Goal: Information Seeking & Learning: Learn about a topic

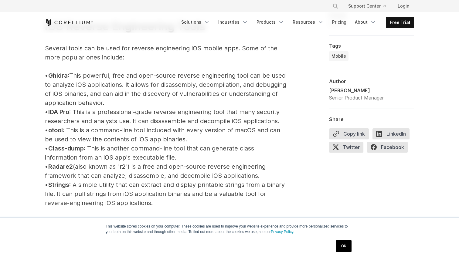
click at [61, 113] on span "IDA Pro" at bounding box center [58, 111] width 21 height 7
click at [103, 113] on p "iOS Reverse Engineering Tools Several tools can be used for reverse engineering…" at bounding box center [166, 203] width 243 height 406
click at [68, 75] on span "Ghidra" at bounding box center [57, 75] width 19 height 7
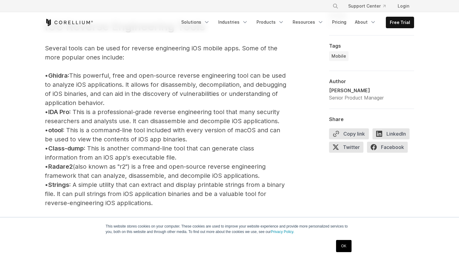
click at [68, 149] on span "Class-dump" at bounding box center [66, 148] width 36 height 7
click at [89, 158] on p "iOS Reverse Engineering Tools Several tools can be used for reverse engineering…" at bounding box center [166, 203] width 243 height 406
click at [66, 148] on span "Class-dump" at bounding box center [66, 148] width 36 height 7
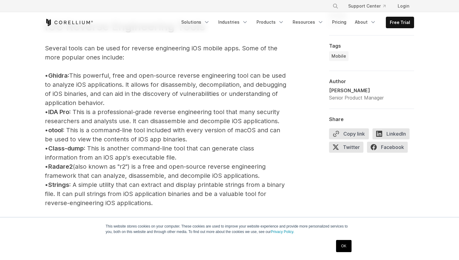
click at [83, 148] on span "Class-dump" at bounding box center [66, 148] width 36 height 7
click at [66, 167] on span "Radare2" at bounding box center [60, 166] width 25 height 7
drag, startPoint x: 85, startPoint y: 183, endPoint x: 138, endPoint y: 186, distance: 52.3
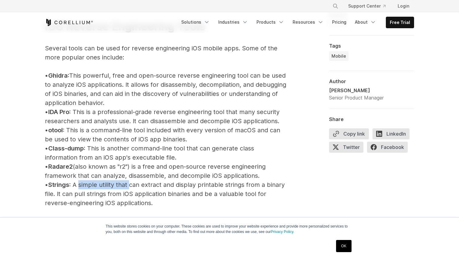
click at [138, 185] on p "iOS Reverse Engineering Tools Several tools can be used for reverse engineering…" at bounding box center [166, 203] width 243 height 406
click at [157, 185] on p "iOS Reverse Engineering Tools Several tools can be used for reverse engineering…" at bounding box center [166, 203] width 243 height 406
click at [171, 184] on p "iOS Reverse Engineering Tools Several tools can be used for reverse engineering…" at bounding box center [166, 203] width 243 height 406
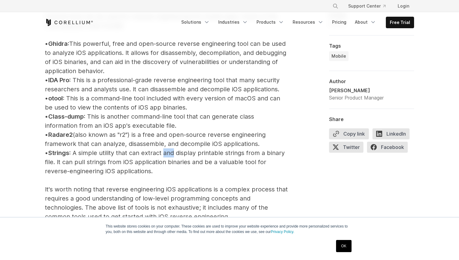
scroll to position [725, 0]
drag, startPoint x: 76, startPoint y: 165, endPoint x: 148, endPoint y: 165, distance: 72.0
click at [148, 165] on p "iOS Reverse Engineering Tools Several tools can be used for reverse engineering…" at bounding box center [166, 171] width 243 height 406
click at [158, 167] on p "iOS Reverse Engineering Tools Several tools can be used for reverse engineering…" at bounding box center [166, 171] width 243 height 406
click at [69, 155] on span "Strings" at bounding box center [58, 153] width 21 height 7
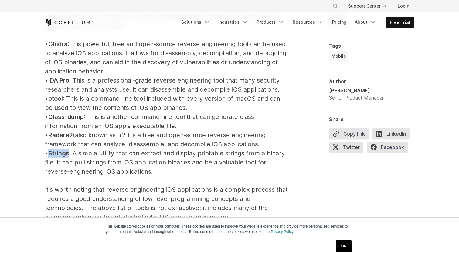
click at [69, 155] on span "Strings" at bounding box center [58, 153] width 21 height 7
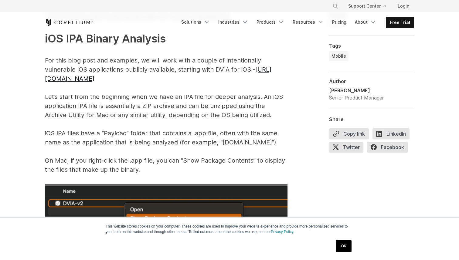
scroll to position [921, 0]
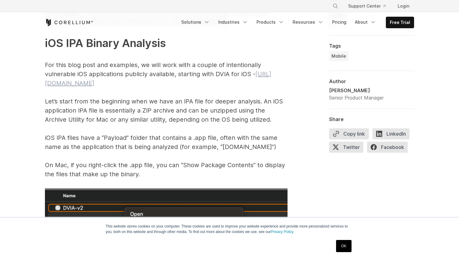
click at [110, 84] on link "[URL][DOMAIN_NAME]" at bounding box center [158, 78] width 227 height 16
drag, startPoint x: 93, startPoint y: 74, endPoint x: 127, endPoint y: 73, distance: 34.0
drag, startPoint x: 141, startPoint y: 66, endPoint x: 152, endPoint y: 66, distance: 10.0
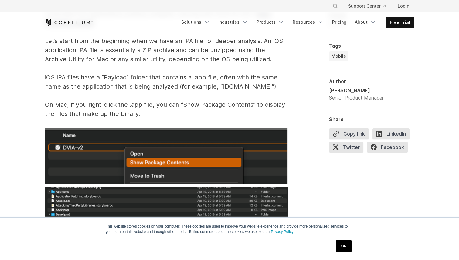
scroll to position [983, 0]
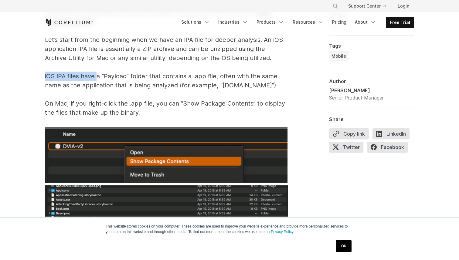
drag, startPoint x: 45, startPoint y: 77, endPoint x: 98, endPoint y: 77, distance: 53.1
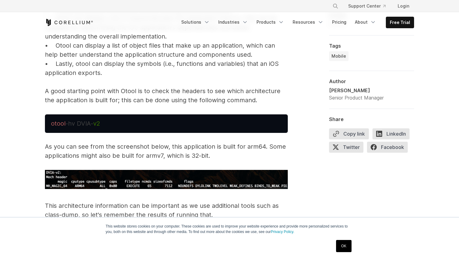
scroll to position [1403, 0]
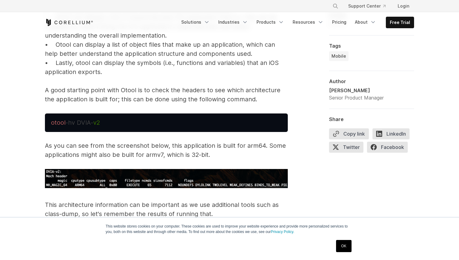
click at [95, 121] on span "v2" at bounding box center [96, 122] width 7 height 7
drag, startPoint x: 51, startPoint y: 122, endPoint x: 104, endPoint y: 122, distance: 53.1
click at [104, 122] on pre "otool -hv DVIA- v2" at bounding box center [166, 123] width 243 height 19
click at [76, 121] on span "-hv DVIA-" at bounding box center [80, 122] width 28 height 7
drag, startPoint x: 51, startPoint y: 122, endPoint x: 108, endPoint y: 123, distance: 57.1
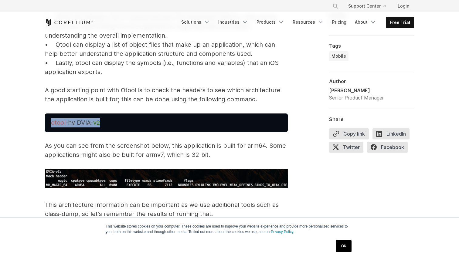
click at [108, 123] on pre "otool -hv DVIA- v2" at bounding box center [166, 123] width 243 height 19
click at [116, 123] on pre "otool -hv DVIA- v2" at bounding box center [166, 123] width 243 height 19
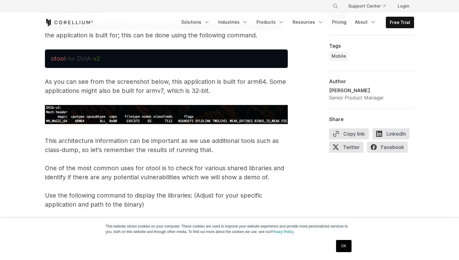
scroll to position [1457, 0]
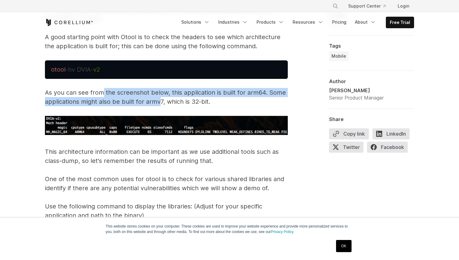
drag, startPoint x: 101, startPoint y: 96, endPoint x: 161, endPoint y: 98, distance: 59.8
click at [161, 98] on p "As you can see from the screenshot below, this application is built for arm64. …" at bounding box center [166, 97] width 243 height 18
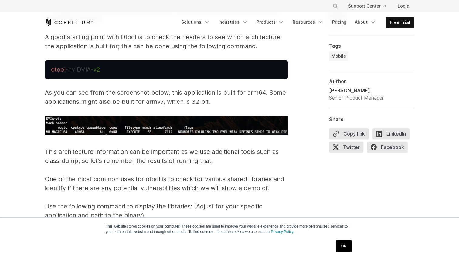
click at [175, 97] on p "As you can see from the screenshot below, this application is built for arm64. …" at bounding box center [166, 97] width 243 height 18
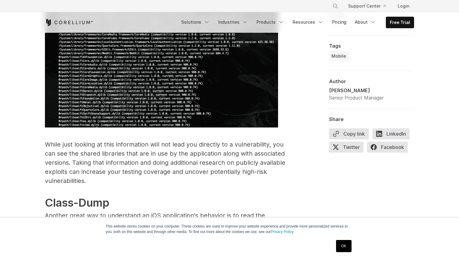
scroll to position [1900, 0]
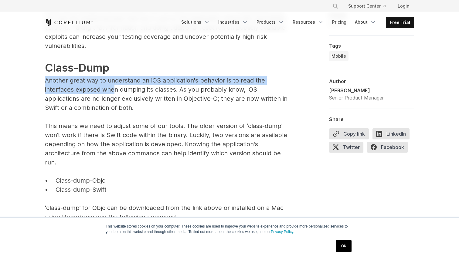
drag, startPoint x: 46, startPoint y: 80, endPoint x: 116, endPoint y: 96, distance: 71.8
click at [116, 94] on p "While just looking at this information will not lead you directly to a vulnerab…" at bounding box center [166, 113] width 243 height 217
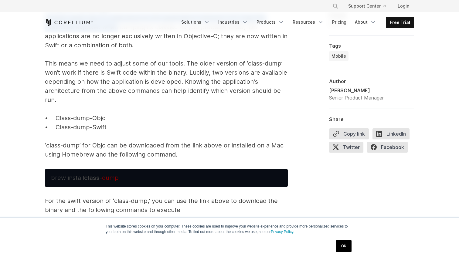
scroll to position [2043, 0]
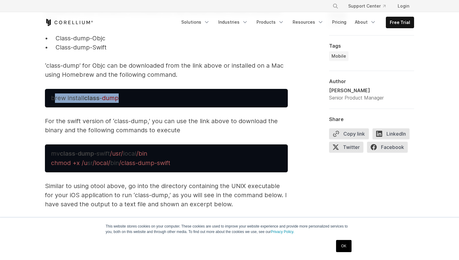
drag, startPoint x: 54, startPoint y: 98, endPoint x: 139, endPoint y: 98, distance: 85.0
click at [139, 98] on pre "brew install class - dump" at bounding box center [166, 98] width 243 height 19
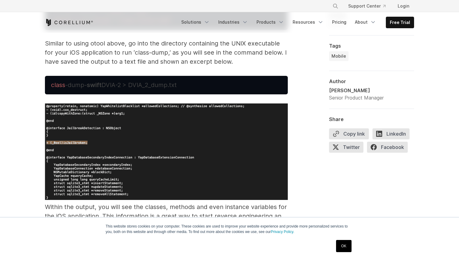
scroll to position [2221, 0]
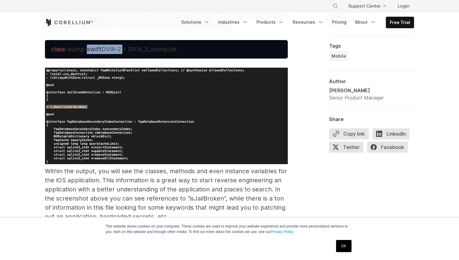
drag, startPoint x: 89, startPoint y: 49, endPoint x: 128, endPoint y: 49, distance: 39.2
click at [128, 49] on span "-dump- swift DVIA-2 > DVIA_2_dump.txt" at bounding box center [120, 49] width 111 height 7
click at [142, 49] on span "-dump- swift DVIA-2 > DVIA_2_dump.txt" at bounding box center [120, 49] width 111 height 7
click at [114, 47] on span "-dump- swift DVIA-2 > DVIA_2_dump.txt" at bounding box center [120, 49] width 111 height 7
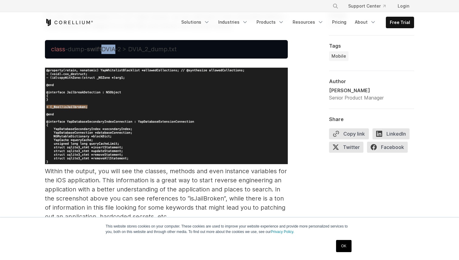
click at [114, 47] on span "-dump- swift DVIA-2 > DVIA_2_dump.txt" at bounding box center [120, 49] width 111 height 7
click at [103, 49] on span "-dump- swift DVIA-2 > DVIA_2_dump.txt" at bounding box center [120, 49] width 111 height 7
click at [120, 49] on span "-dump- swift DVIA-2 > DVIA_2_dump.txt" at bounding box center [120, 49] width 111 height 7
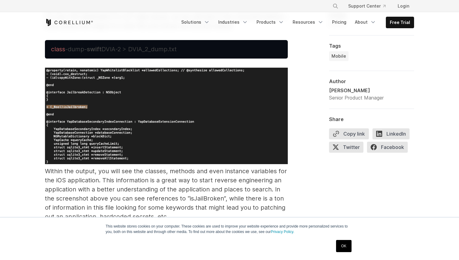
click at [108, 48] on span "-dump- swift DVIA-2 > DVIA_2_dump.txt" at bounding box center [120, 49] width 111 height 7
click at [121, 48] on span "-dump- swift DVIA-2 > DVIA_2_dump.txt" at bounding box center [120, 49] width 111 height 7
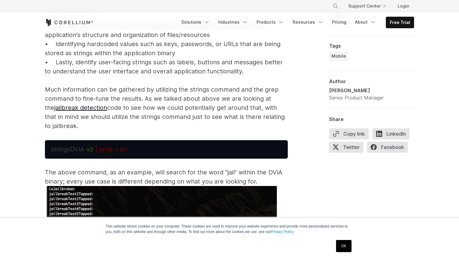
scroll to position [2581, 0]
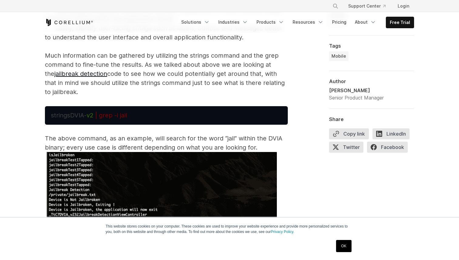
click at [150, 123] on pre "strings DVIA- v2 | grep -i jail" at bounding box center [166, 115] width 243 height 19
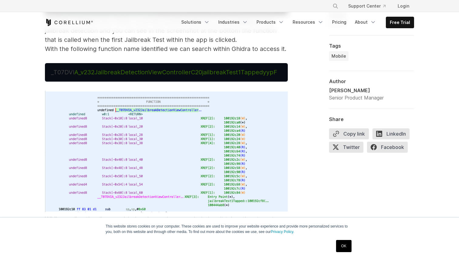
scroll to position [3595, 0]
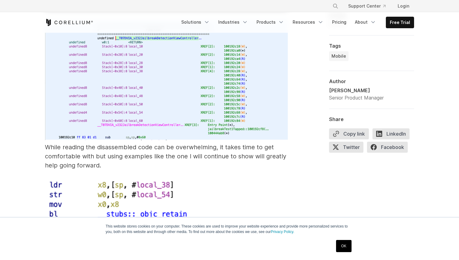
click at [142, 155] on p "While reading the disassembled code can be overwhelming, it takes time to get c…" at bounding box center [166, 230] width 243 height 422
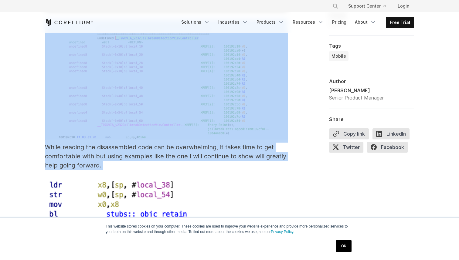
click at [142, 155] on p "While reading the disassembled code can be overwhelming, it takes time to get c…" at bounding box center [166, 230] width 243 height 422
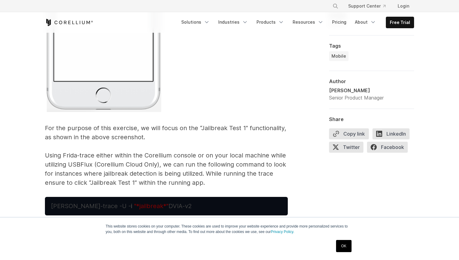
click at [137, 152] on p "Once the executable is loaded, we need to review the code where the jailbreak d…" at bounding box center [166, 4] width 243 height 367
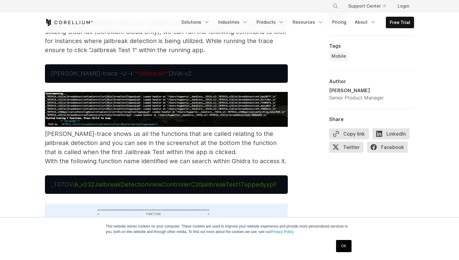
scroll to position [3409, 0]
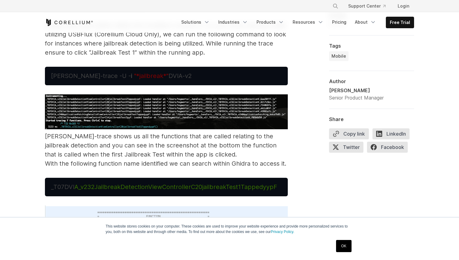
click at [56, 73] on span "[PERSON_NAME]-trace -U - i" at bounding box center [92, 75] width 83 height 7
click at [94, 77] on span "[PERSON_NAME]-trace -U - i" at bounding box center [92, 75] width 83 height 7
click at [134, 77] on span ""*jailbreak*"" at bounding box center [151, 75] width 34 height 7
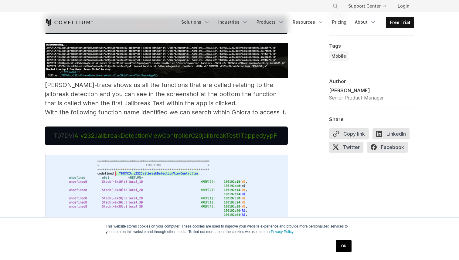
scroll to position [3462, 0]
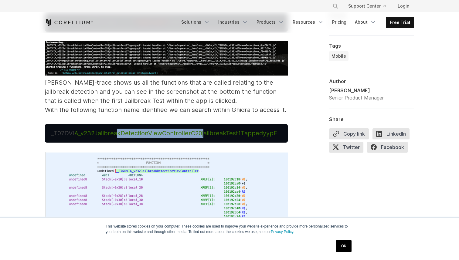
drag, startPoint x: 116, startPoint y: 133, endPoint x: 205, endPoint y: 133, distance: 88.4
click at [205, 133] on span "A_v232JailbreakDetectionViewControllerC20jailbreakTest1TappedyypF" at bounding box center [175, 133] width 203 height 7
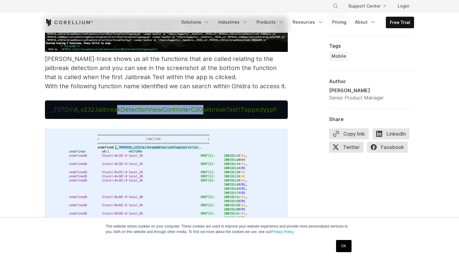
click at [204, 133] on img at bounding box center [166, 188] width 243 height 121
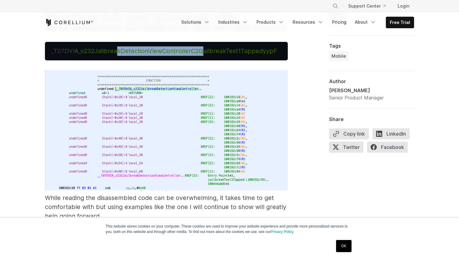
scroll to position [3564, 0]
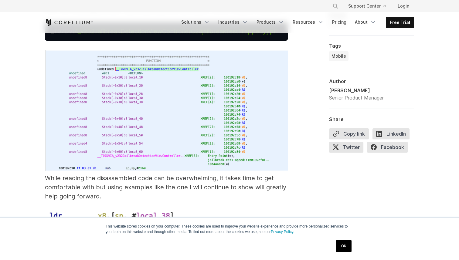
click at [212, 188] on p "While reading the disassembled code can be overwhelming, it takes time to get c…" at bounding box center [166, 261] width 243 height 422
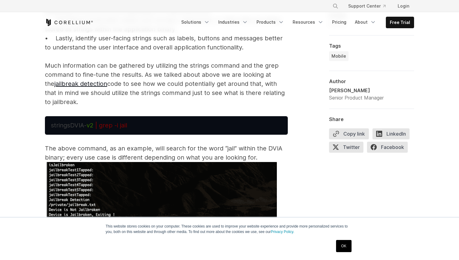
scroll to position [2579, 0]
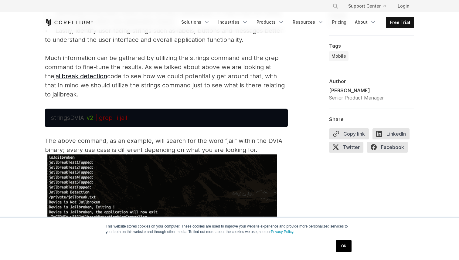
click at [90, 118] on span "v2" at bounding box center [90, 117] width 7 height 7
drag, startPoint x: 72, startPoint y: 118, endPoint x: 99, endPoint y: 118, distance: 27.0
click at [99, 118] on span "strings DVIA- v2 | grep -i jail" at bounding box center [89, 117] width 76 height 7
click at [80, 116] on span "DVIA-" at bounding box center [78, 117] width 16 height 7
drag, startPoint x: 51, startPoint y: 119, endPoint x: 95, endPoint y: 119, distance: 43.7
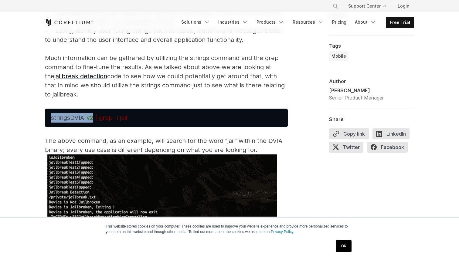
click at [95, 119] on span "strings DVIA- v2 | grep -i jail" at bounding box center [89, 117] width 76 height 7
click at [127, 112] on pre "strings DVIA- v2 | grep -i jail" at bounding box center [166, 118] width 243 height 19
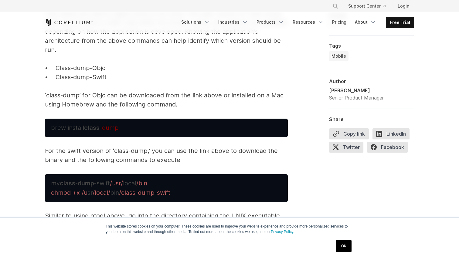
scroll to position [2023, 0]
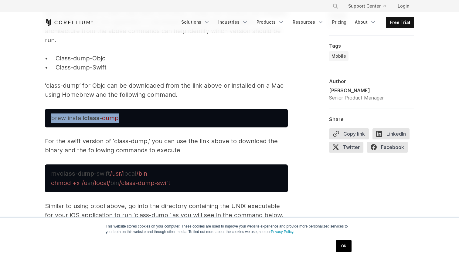
drag, startPoint x: 51, startPoint y: 118, endPoint x: 137, endPoint y: 117, distance: 85.6
click at [137, 117] on pre "brew install class - dump" at bounding box center [166, 118] width 243 height 19
copy span "brew install class - dump"
click at [189, 100] on span "Reverse Engineering iOS Apps iOS applications are distributed as compiled binar…" at bounding box center [166, 257] width 243 height 3698
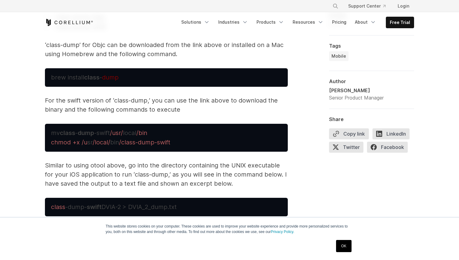
scroll to position [2042, 0]
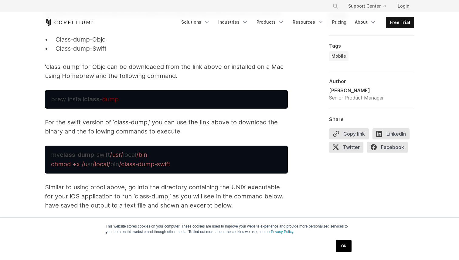
click at [89, 101] on strong "class" at bounding box center [91, 99] width 15 height 7
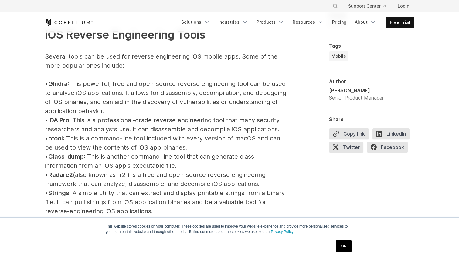
scroll to position [698, 0]
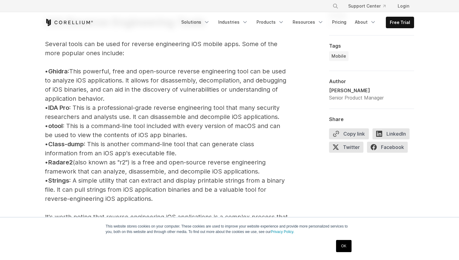
click at [66, 144] on span "Class-dump" at bounding box center [66, 144] width 36 height 7
click at [68, 159] on span "Radare2" at bounding box center [60, 162] width 25 height 7
copy span "Radare2"
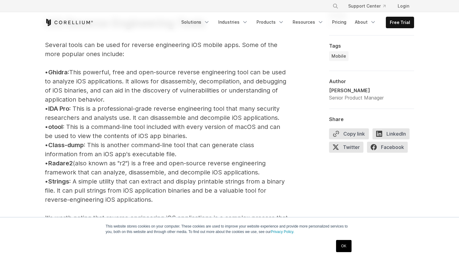
scroll to position [731, 0]
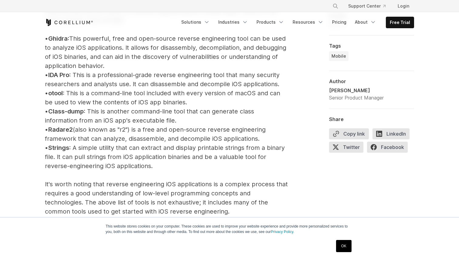
click at [63, 36] on span "Ghidra" at bounding box center [57, 38] width 19 height 7
click at [61, 40] on span "Ghidra" at bounding box center [57, 38] width 19 height 7
copy span "Ghidra"
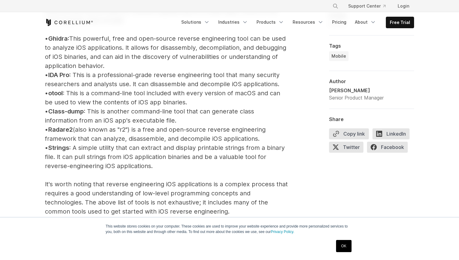
click at [116, 56] on p "iOS Reverse Engineering Tools Several tools can be used for reverse engineering…" at bounding box center [166, 166] width 243 height 406
click at [62, 40] on span "Ghidra" at bounding box center [57, 38] width 19 height 7
copy span "Ghidra"
click at [87, 129] on p "iOS Reverse Engineering Tools Several tools can be used for reverse engineering…" at bounding box center [166, 166] width 243 height 406
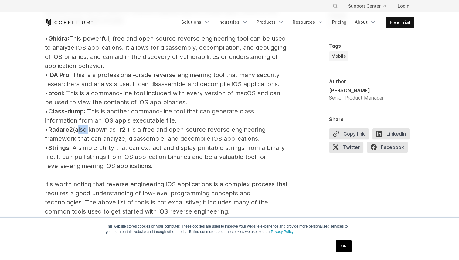
click at [87, 129] on p "iOS Reverse Engineering Tools Several tools can be used for reverse engineering…" at bounding box center [166, 166] width 243 height 406
click at [64, 129] on span "Radare2" at bounding box center [60, 129] width 25 height 7
copy span "Radare2"
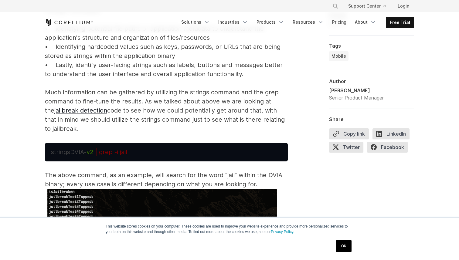
scroll to position [2552, 0]
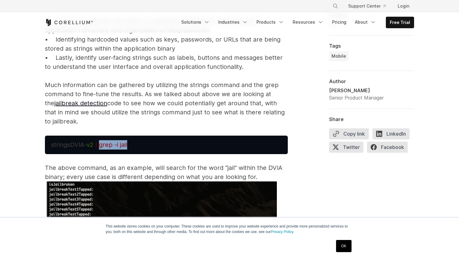
drag, startPoint x: 101, startPoint y: 145, endPoint x: 133, endPoint y: 145, distance: 31.9
click at [133, 145] on pre "strings DVIA- v2 | grep -i jail" at bounding box center [166, 145] width 243 height 19
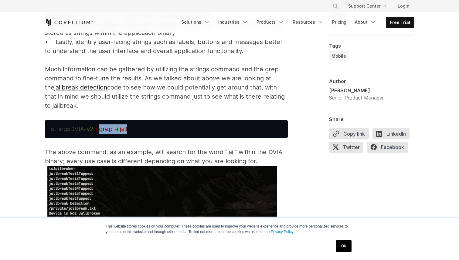
scroll to position [2580, 0]
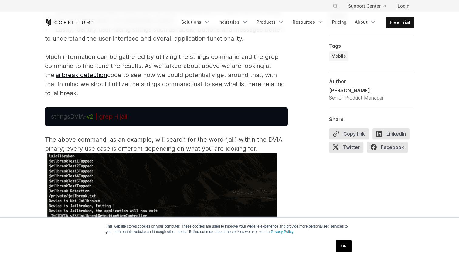
click at [62, 117] on span "strings" at bounding box center [60, 116] width 19 height 7
copy span "strings"
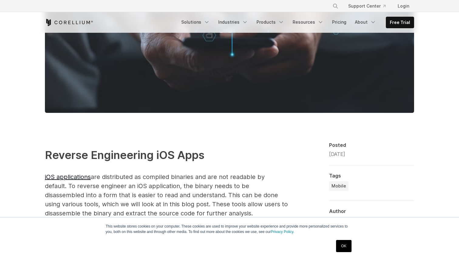
scroll to position [274, 0]
